Goal: Information Seeking & Learning: Learn about a topic

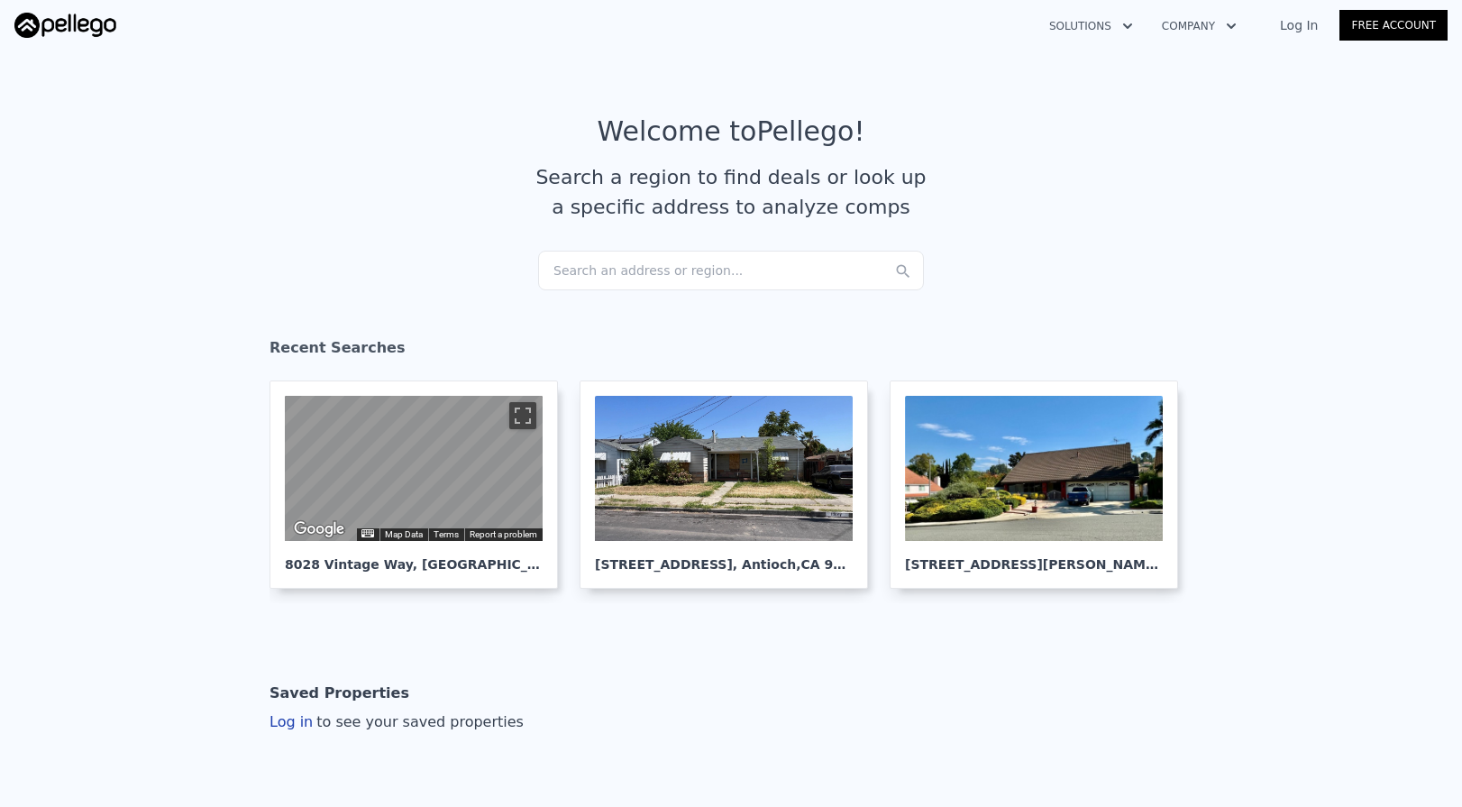
click at [679, 275] on div "Search an address or region..." at bounding box center [731, 271] width 386 height 40
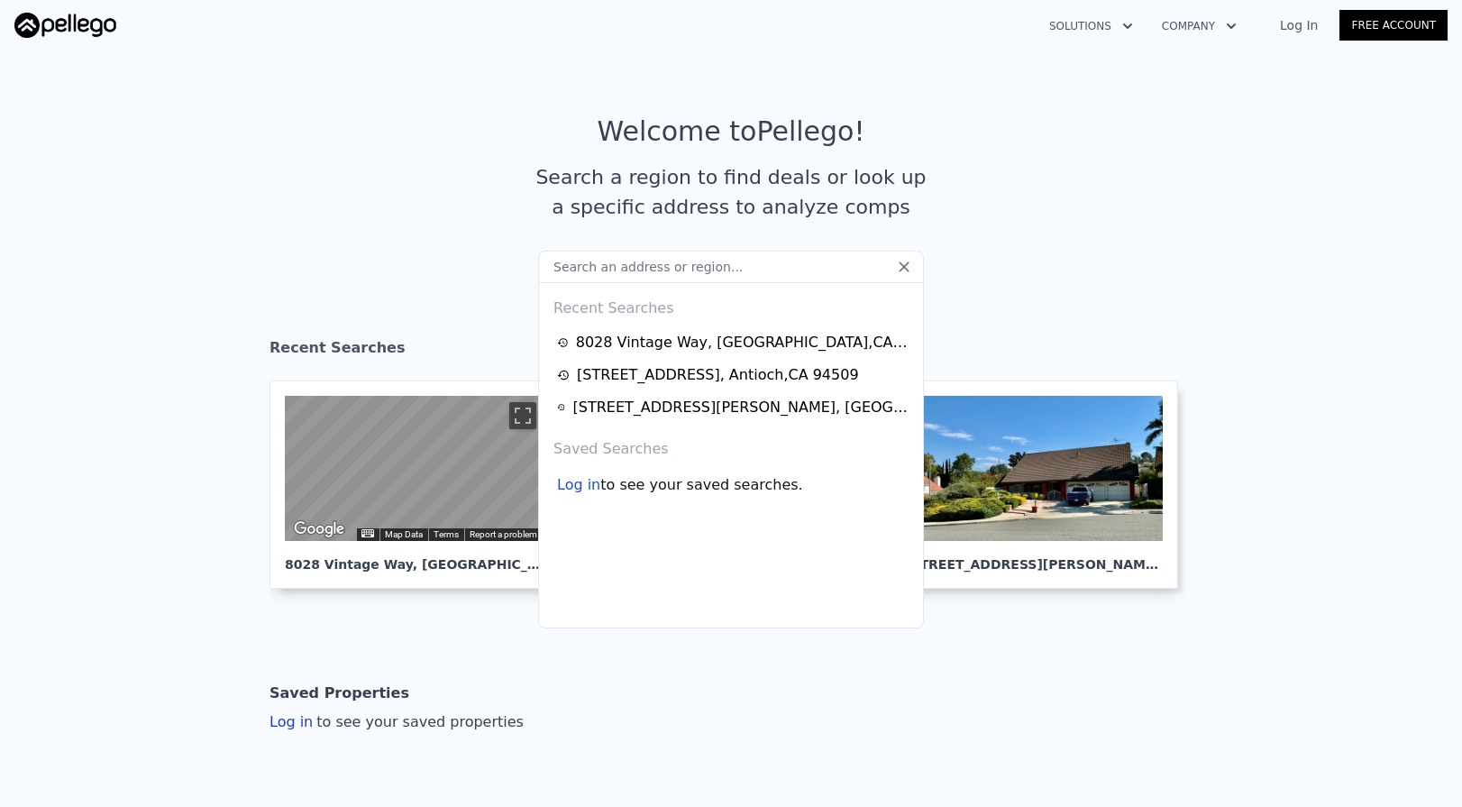
click at [642, 275] on input "text" at bounding box center [731, 267] width 386 height 32
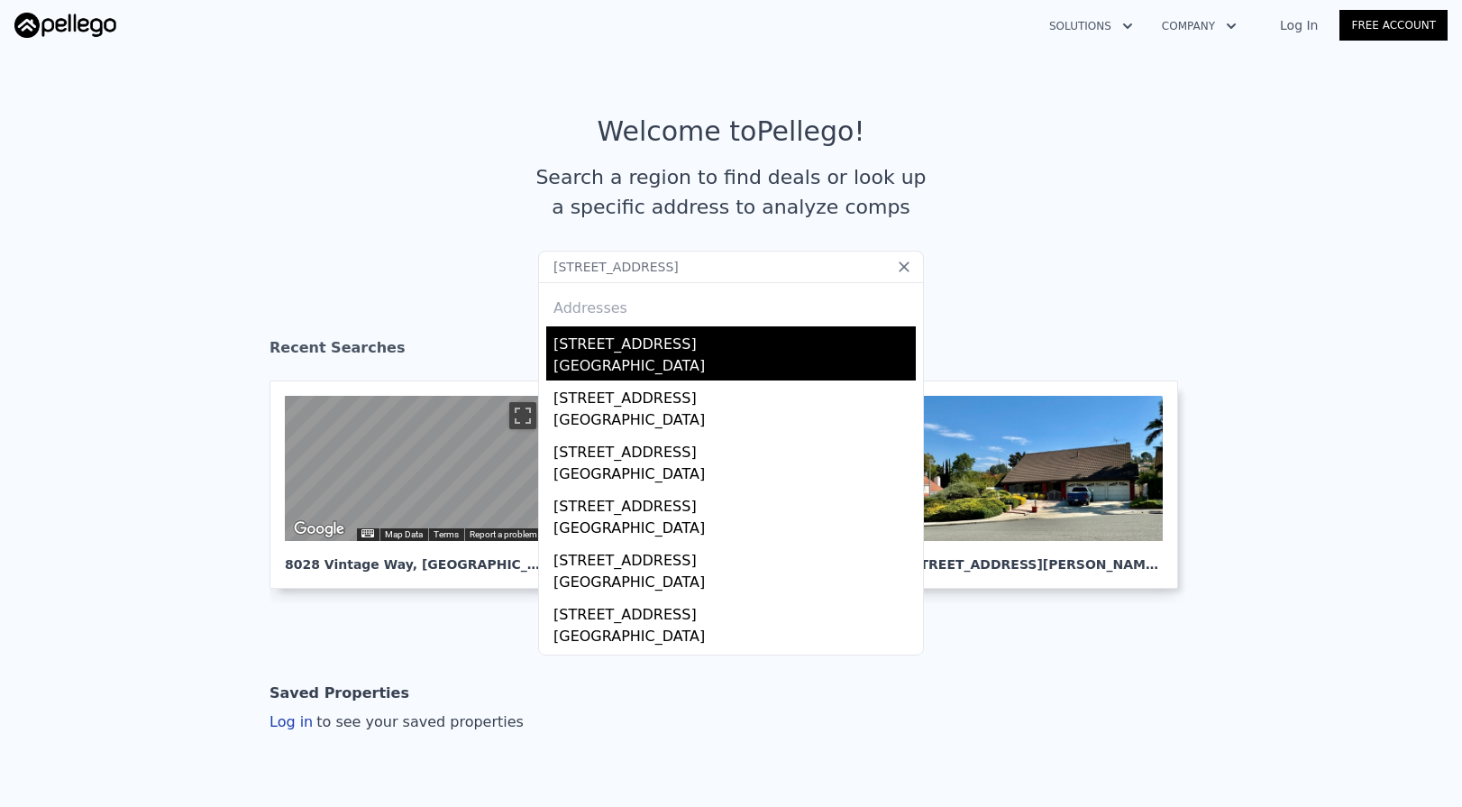
type input "[STREET_ADDRESS]"
click at [637, 354] on div "[STREET_ADDRESS]" at bounding box center [735, 340] width 362 height 29
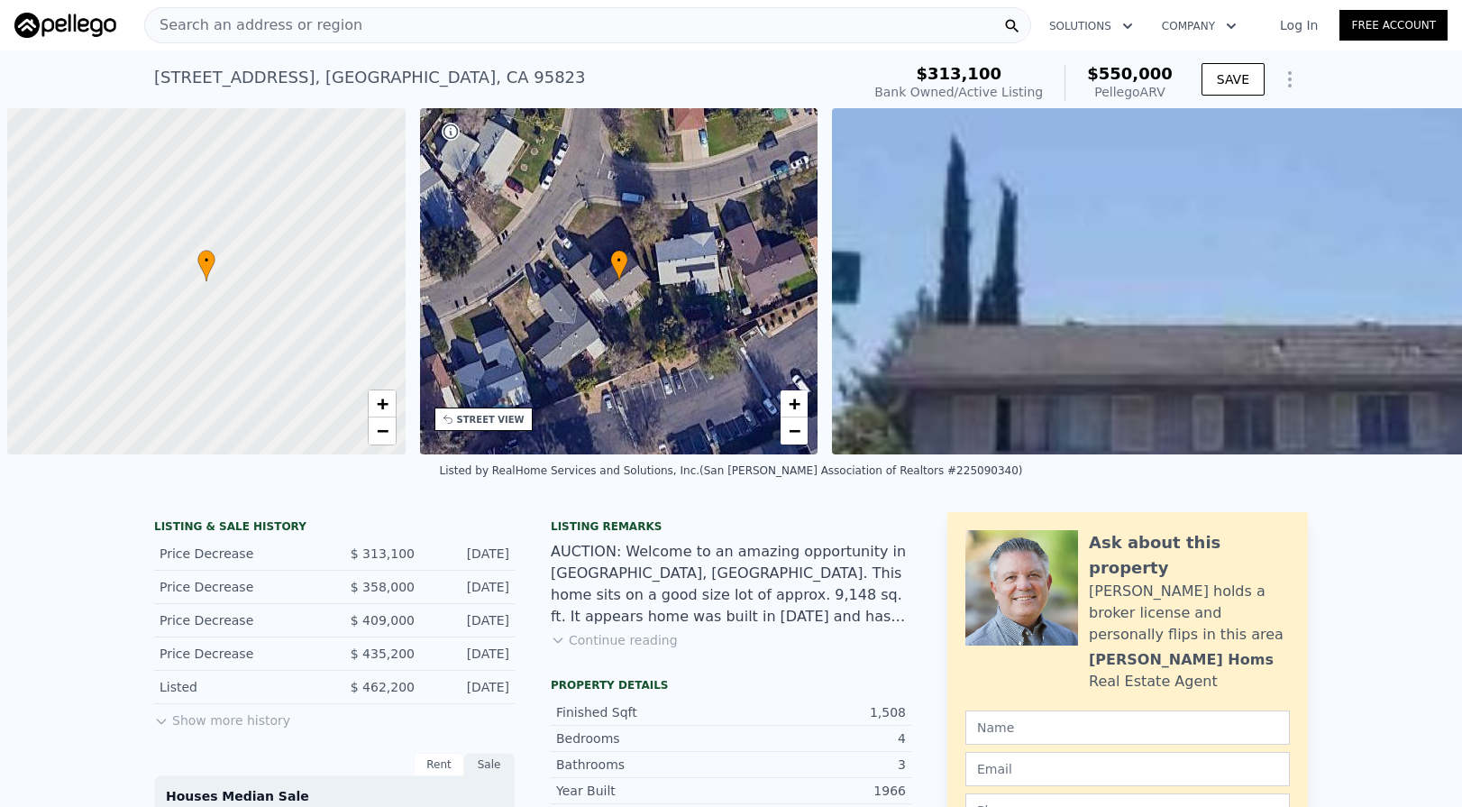
scroll to position [0, 7]
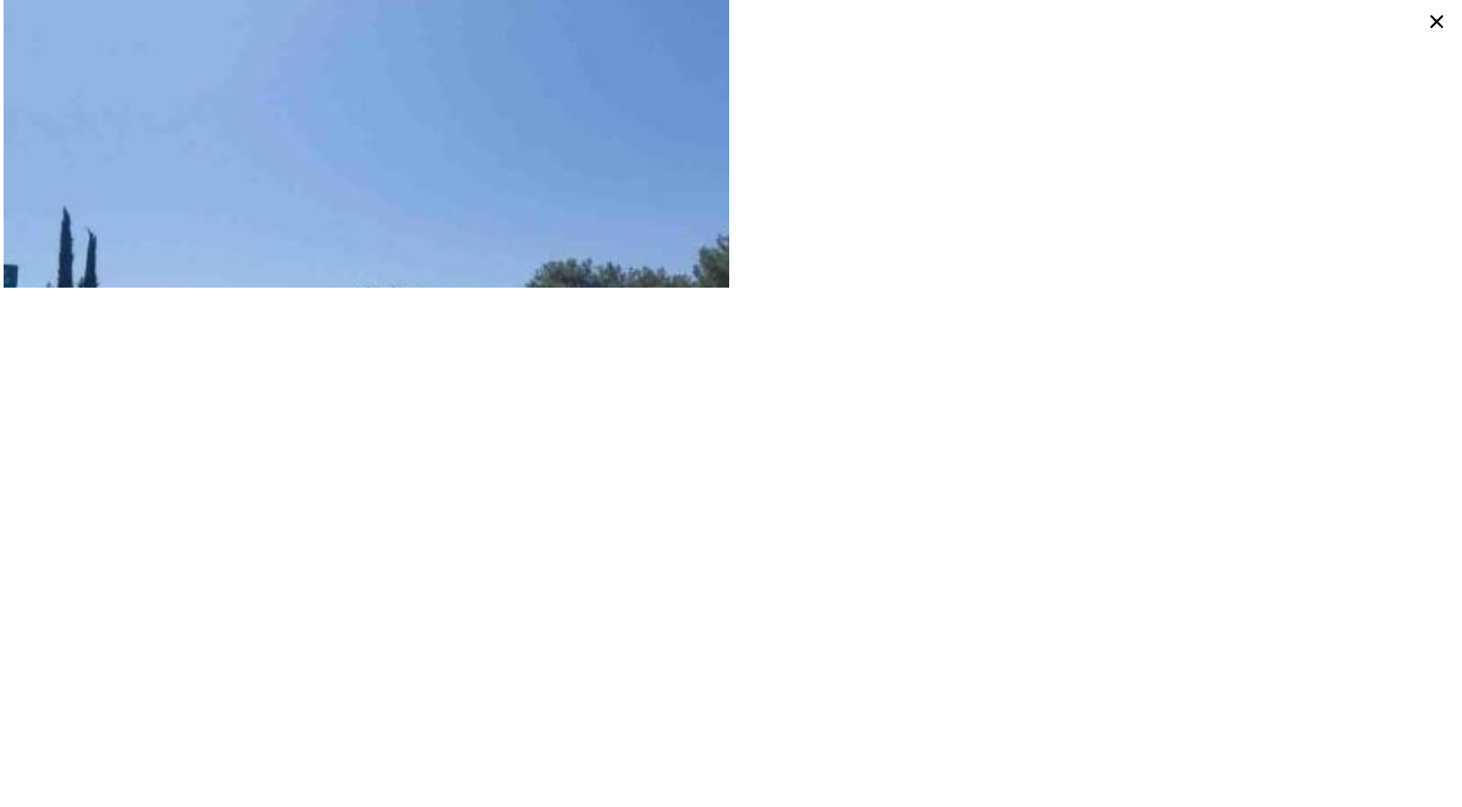
click at [1449, 24] on icon at bounding box center [1437, 21] width 29 height 29
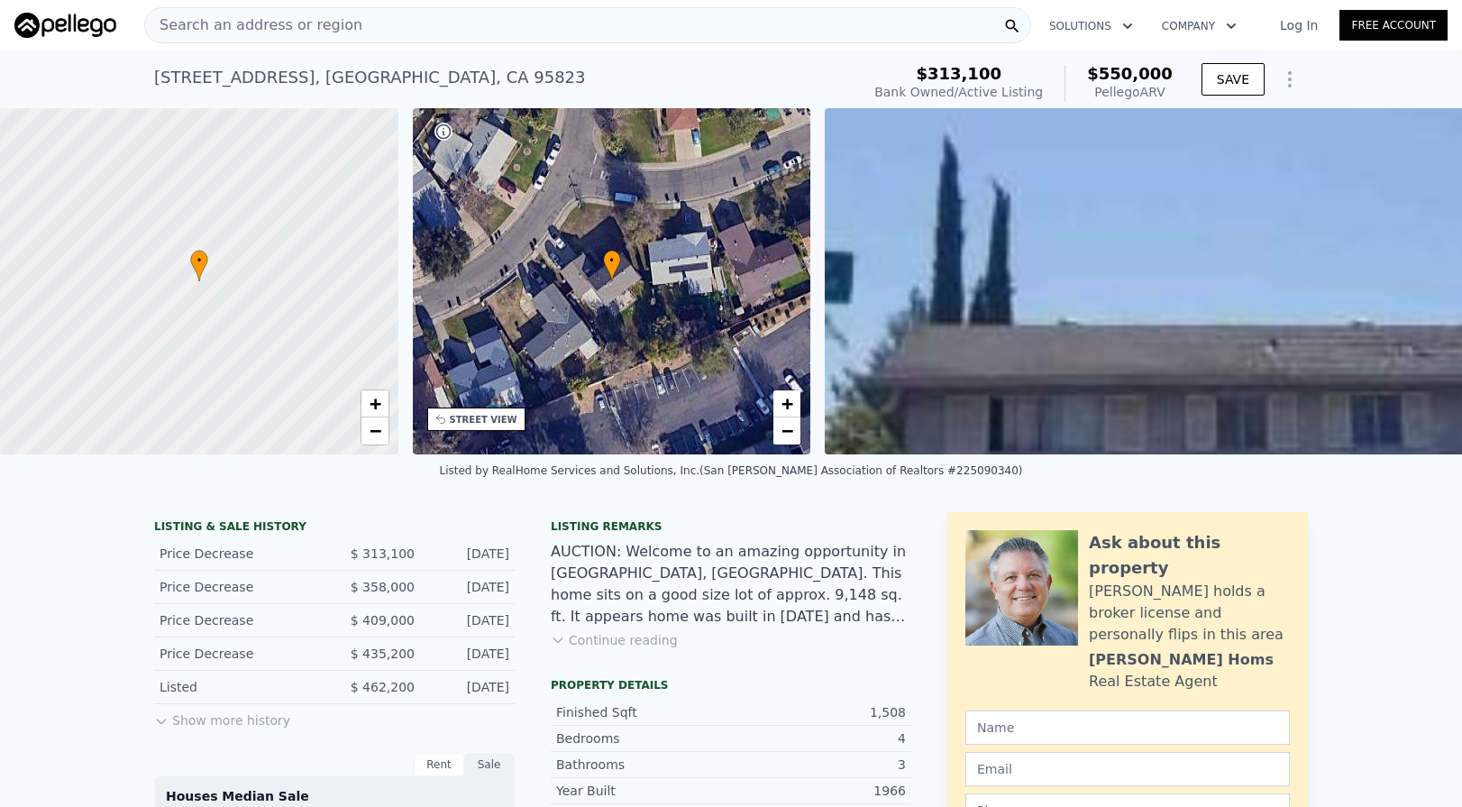
click at [474, 419] on div "STREET VIEW" at bounding box center [484, 420] width 68 height 14
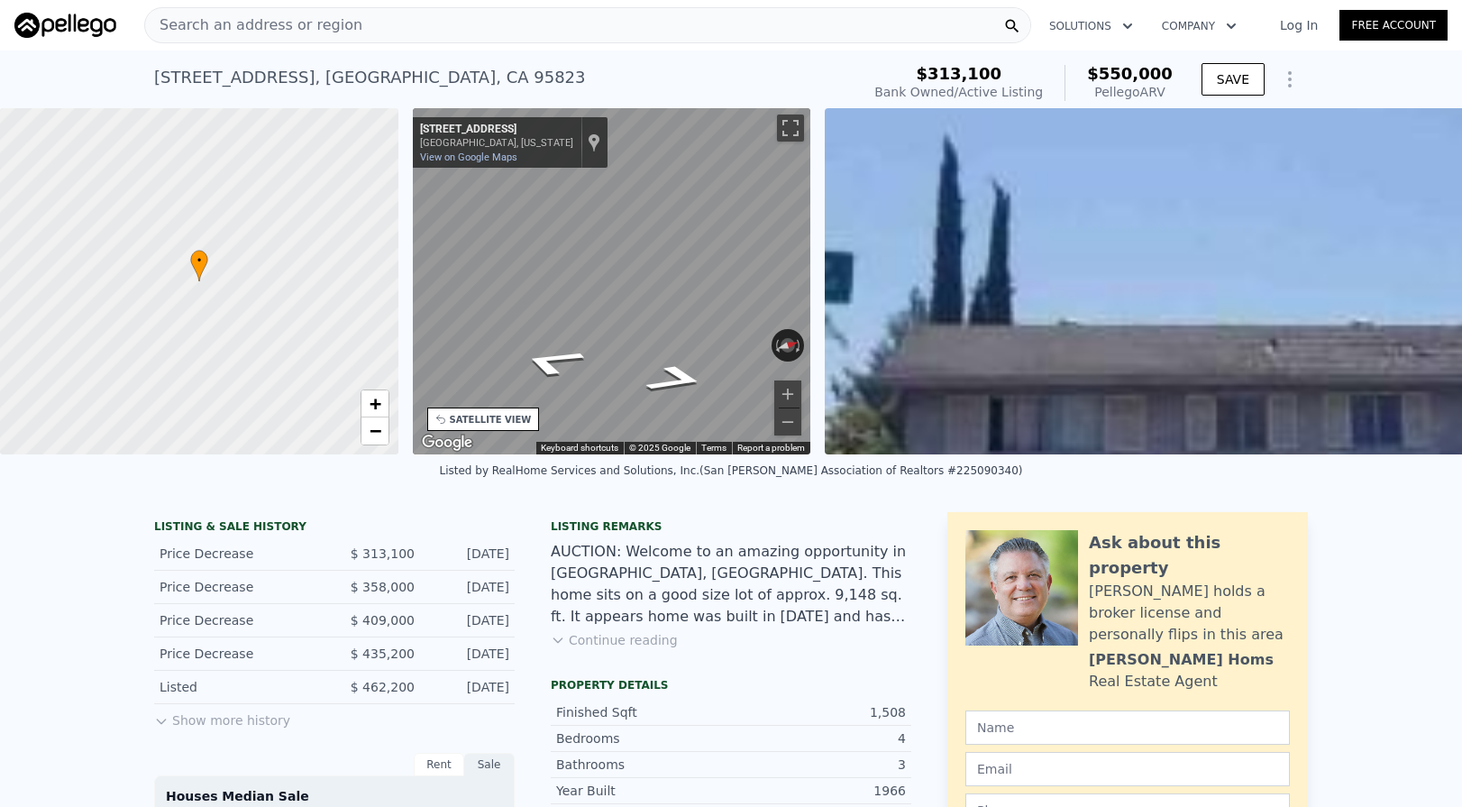
click at [936, 284] on div "• + − • + − STREET VIEW ← Move left → Move right ↑ Move up ↓ Move down + Zoom i…" at bounding box center [731, 281] width 1462 height 346
click at [445, 35] on div "Search an address or region" at bounding box center [587, 25] width 887 height 36
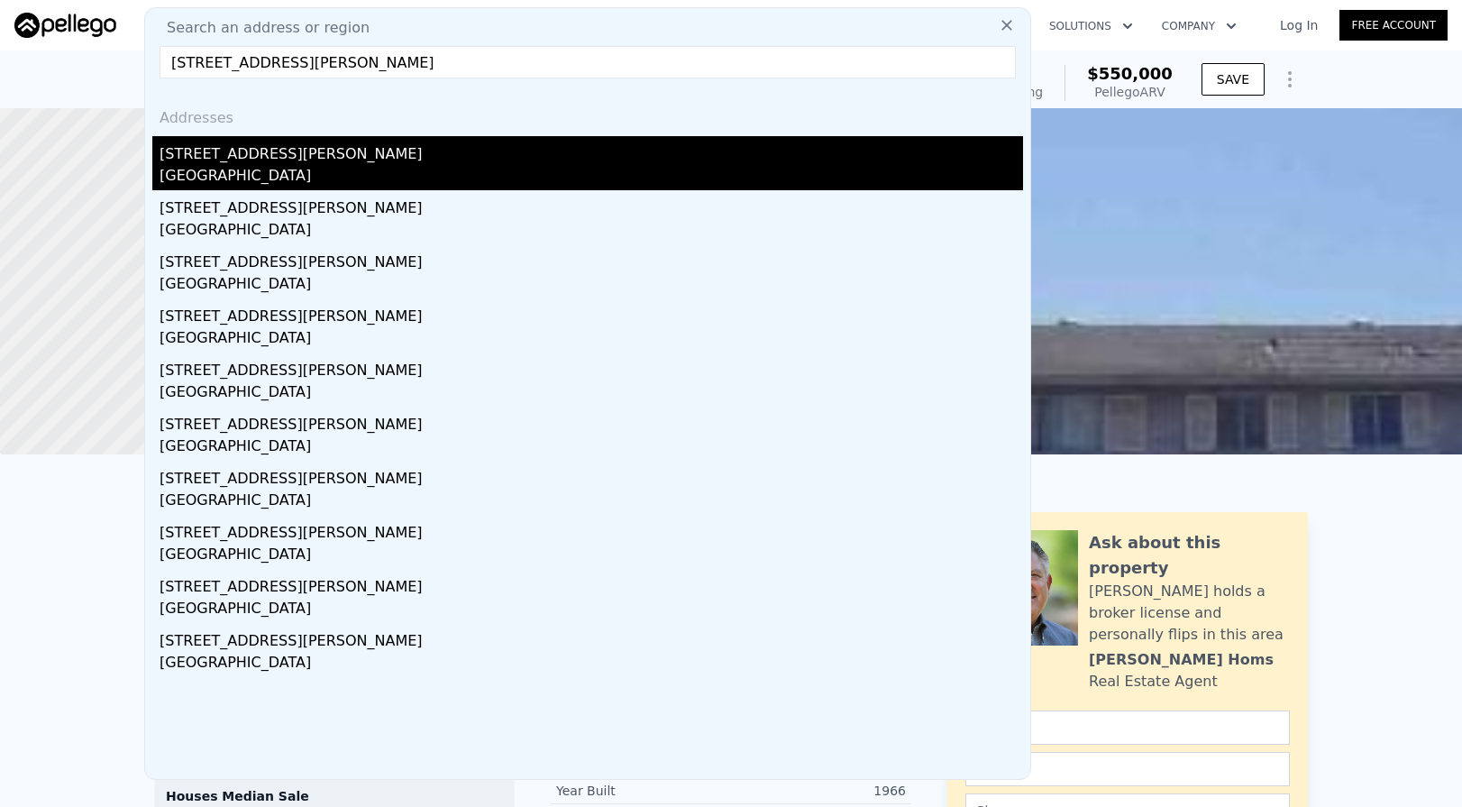
type input "[STREET_ADDRESS][PERSON_NAME]"
click at [382, 164] on div "[STREET_ADDRESS][PERSON_NAME]" at bounding box center [592, 150] width 864 height 29
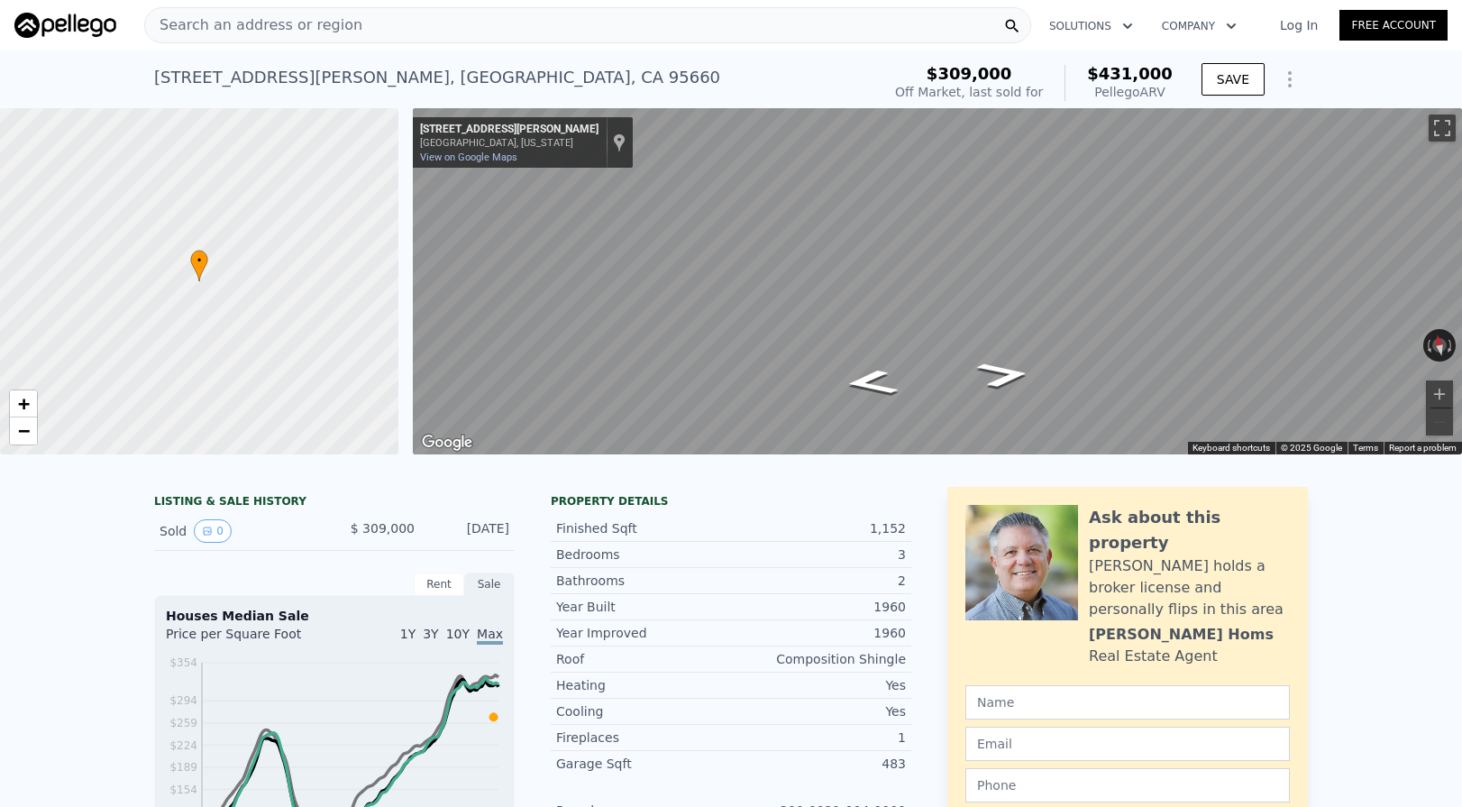
scroll to position [368, 0]
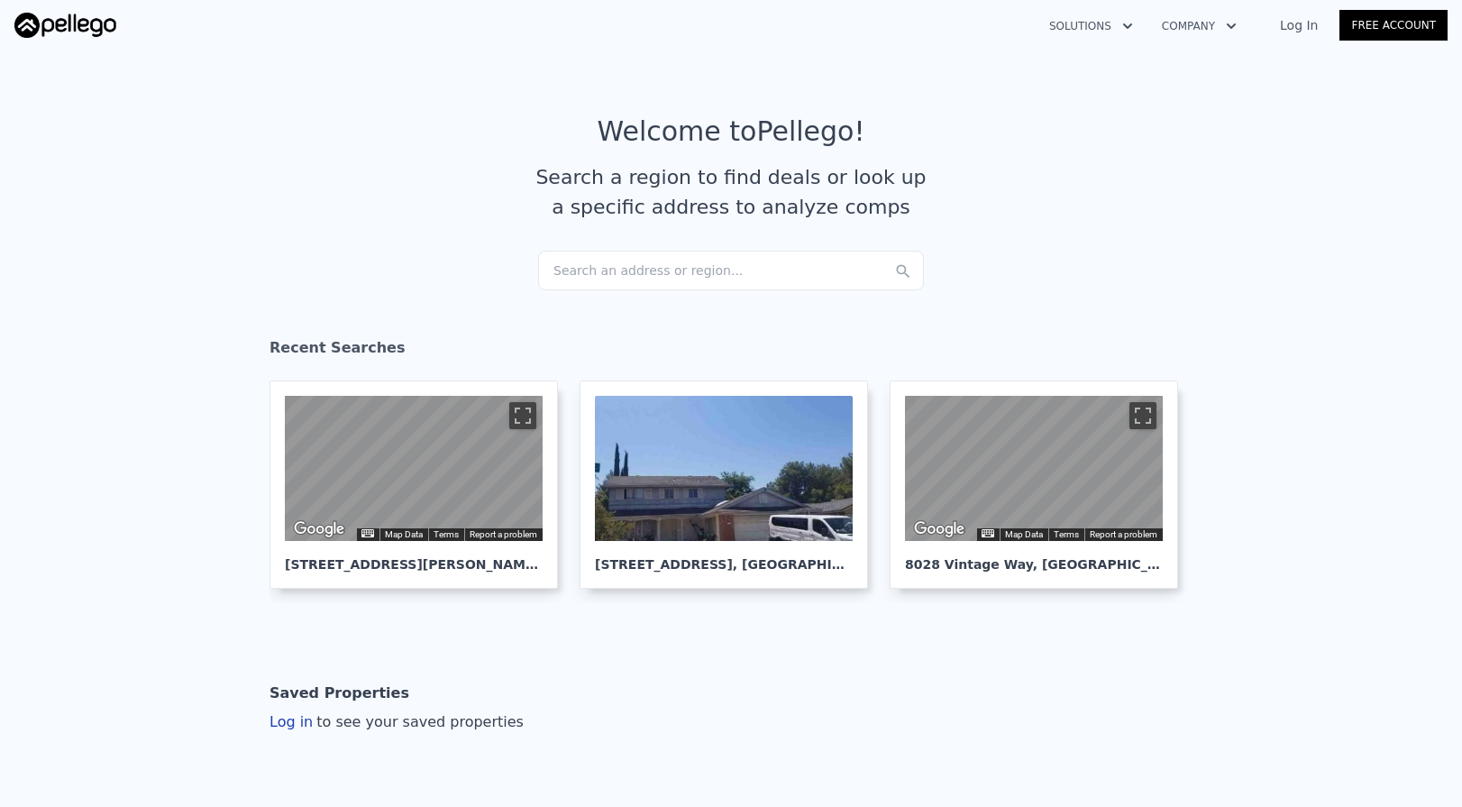
click at [611, 269] on div "Search an address or region..." at bounding box center [731, 271] width 386 height 40
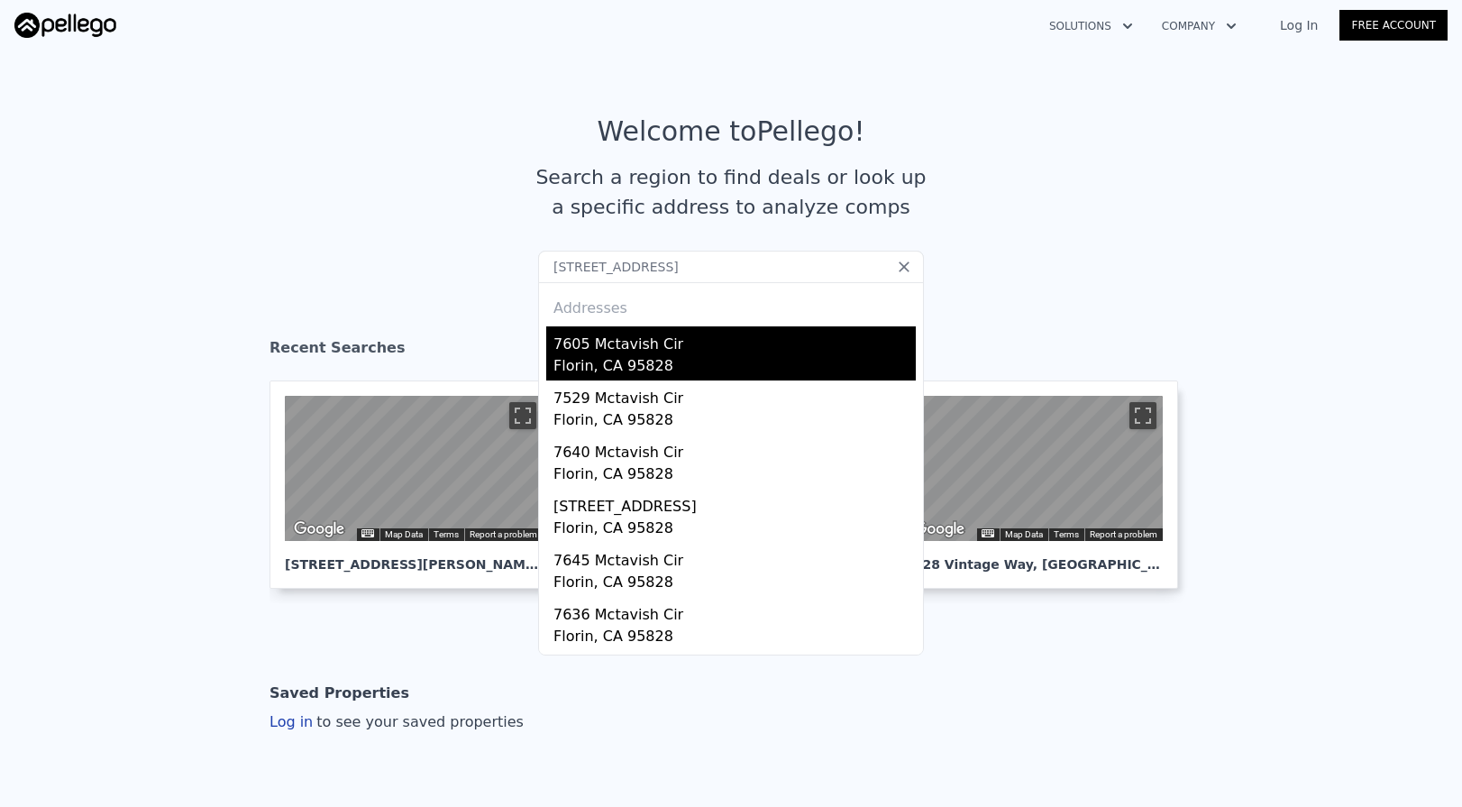
type input "7605 Mctavish Cir, Sacramento, CA 95828"
click at [638, 360] on div "Florin, CA 95828" at bounding box center [735, 367] width 362 height 25
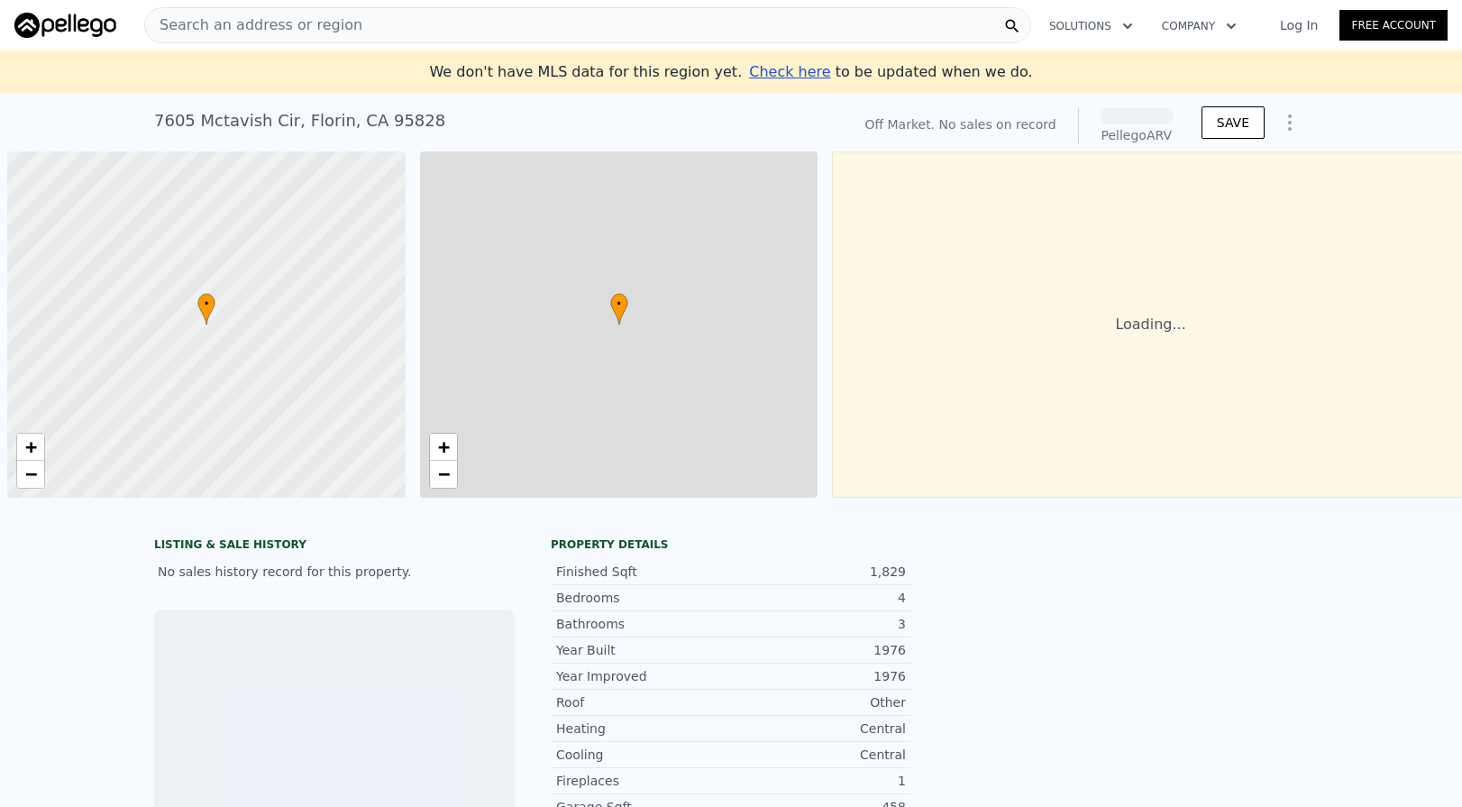
scroll to position [0, 7]
